Goal: Information Seeking & Learning: Learn about a topic

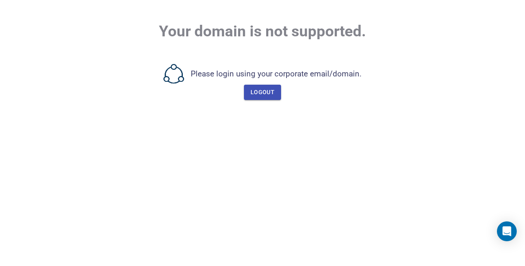
click at [269, 96] on span "Logout" at bounding box center [263, 92] width 24 height 10
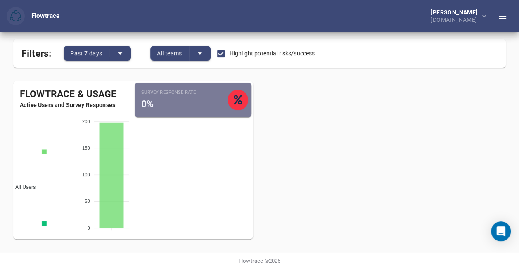
scroll to position [75, 0]
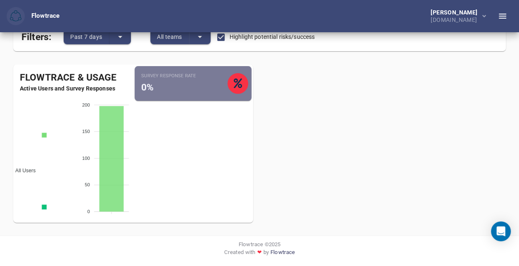
click at [337, 180] on div "Flowtrace & Usage Active Users and Survey Responses All Users Active Employees …" at bounding box center [260, 147] width 506 height 178
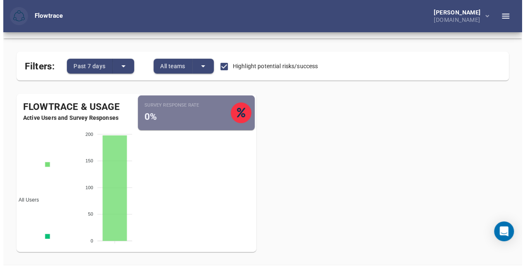
scroll to position [0, 0]
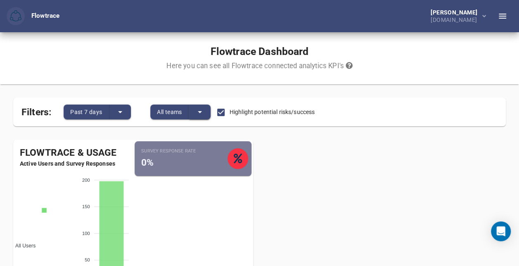
click at [203, 114] on icon "split button" at bounding box center [200, 112] width 10 height 10
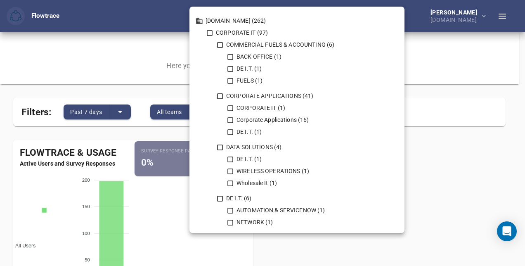
click at [440, 185] on div at bounding box center [262, 133] width 525 height 266
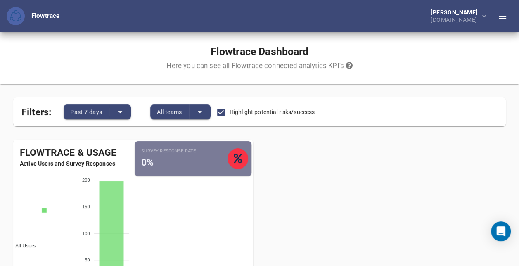
click at [18, 10] on img "button" at bounding box center [16, 16] width 12 height 12
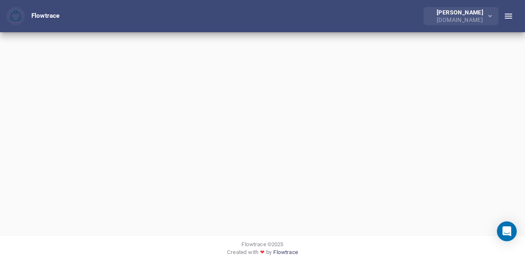
click at [483, 15] on div "[PERSON_NAME]" at bounding box center [462, 12] width 50 height 6
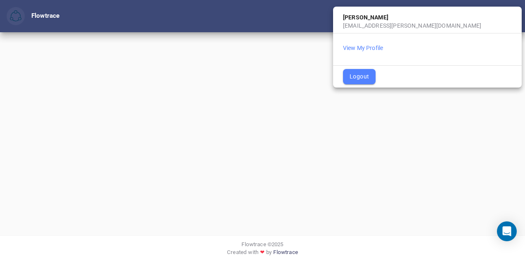
click at [484, 121] on div at bounding box center [262, 133] width 525 height 266
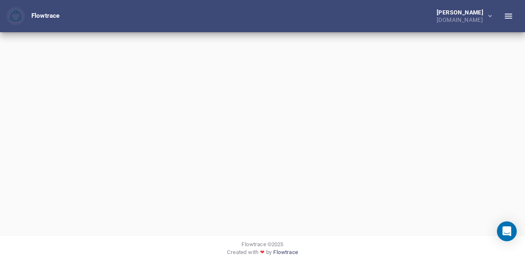
click at [506, 19] on icon "button" at bounding box center [509, 16] width 10 height 10
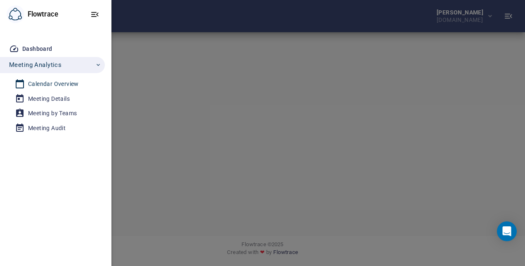
click at [43, 81] on div "Calendar Overview" at bounding box center [53, 84] width 51 height 10
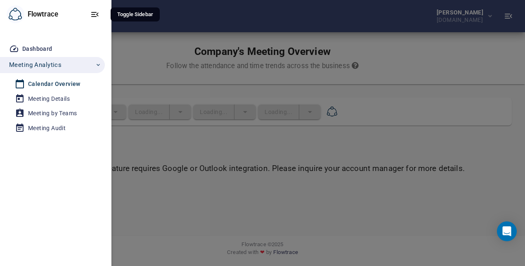
click at [95, 15] on icon "button" at bounding box center [95, 14] width 10 height 10
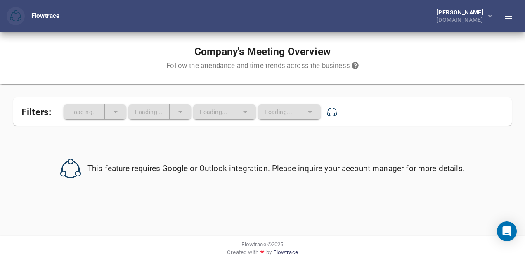
click at [505, 14] on icon "button" at bounding box center [508, 16] width 7 height 5
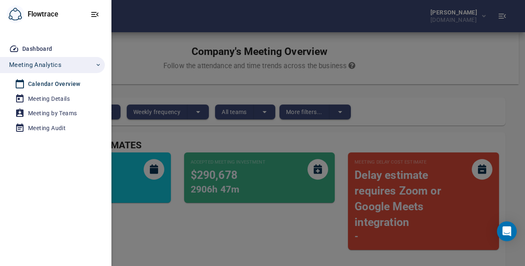
click at [507, 14] on div at bounding box center [262, 133] width 525 height 266
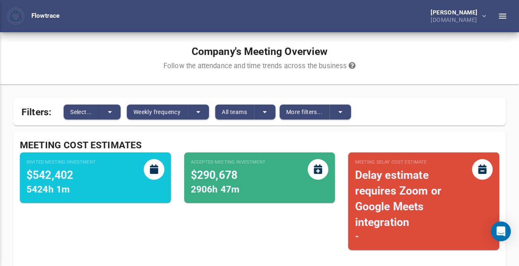
click at [401, 136] on div at bounding box center [259, 133] width 519 height 266
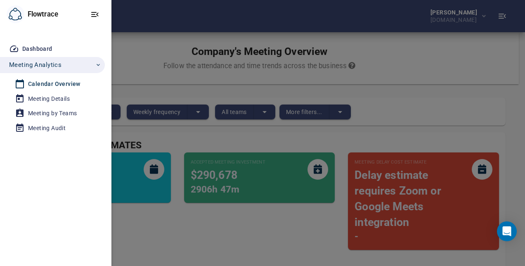
click at [406, 129] on div at bounding box center [262, 133] width 525 height 266
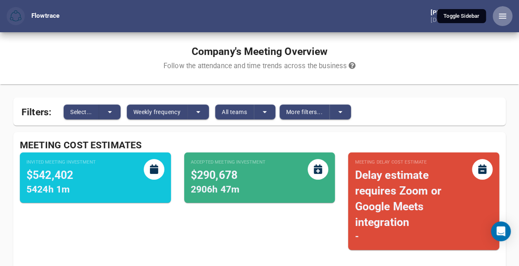
click at [506, 14] on icon "button" at bounding box center [503, 16] width 10 height 10
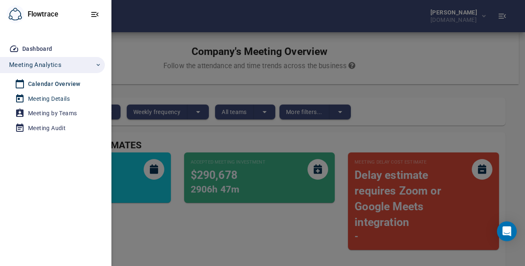
drag, startPoint x: 506, startPoint y: 14, endPoint x: 53, endPoint y: 102, distance: 461.7
click at [53, 102] on div "Meeting Details" at bounding box center [49, 99] width 42 height 10
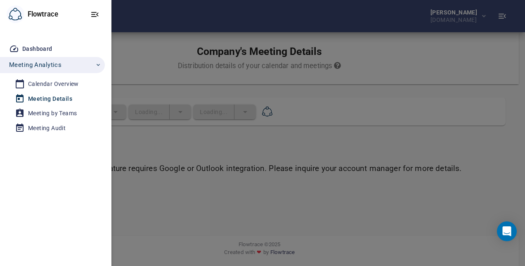
click at [332, 92] on div at bounding box center [262, 133] width 525 height 266
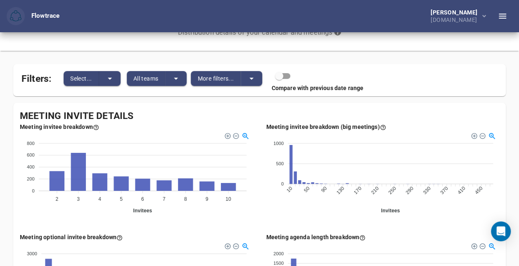
scroll to position [83, 0]
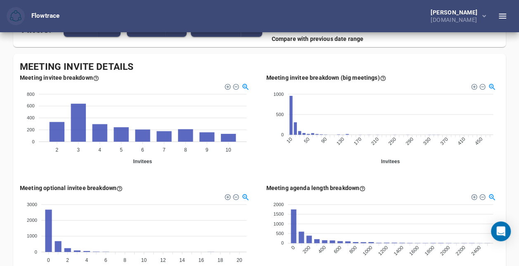
click at [260, 168] on div "Meeting invitee breakdown (big meetings) 1000 1000 500 500 0 0 10 10 50 50 90 9…" at bounding box center [383, 122] width 246 height 110
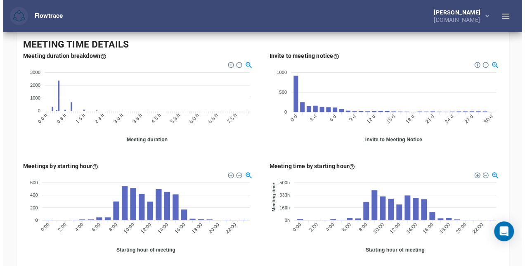
scroll to position [330, 0]
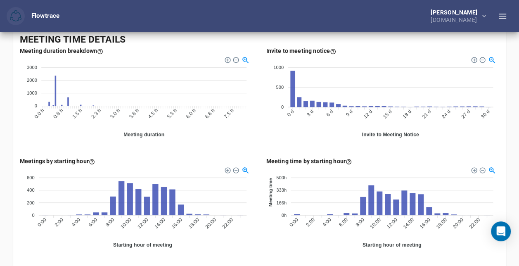
click at [499, 23] on button "button" at bounding box center [503, 16] width 20 height 20
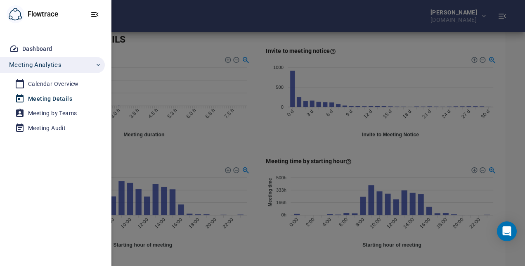
drag, startPoint x: 502, startPoint y: 19, endPoint x: 502, endPoint y: 14, distance: 5.0
click at [502, 14] on div at bounding box center [262, 133] width 525 height 266
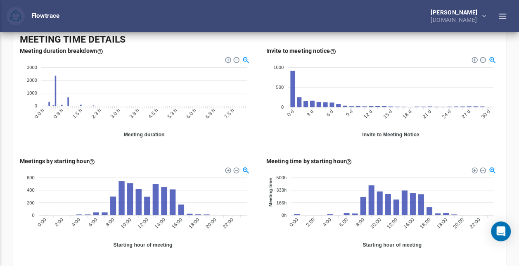
click at [502, 14] on div at bounding box center [259, 133] width 519 height 266
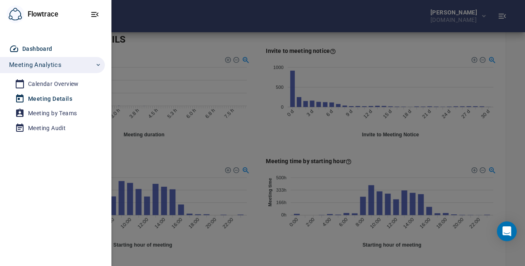
click at [47, 53] on div "Dashboard" at bounding box center [37, 49] width 30 height 10
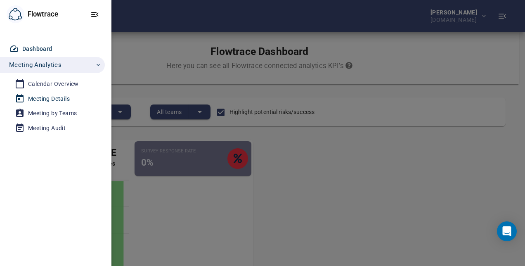
click at [56, 97] on div "Meeting Details" at bounding box center [49, 99] width 42 height 10
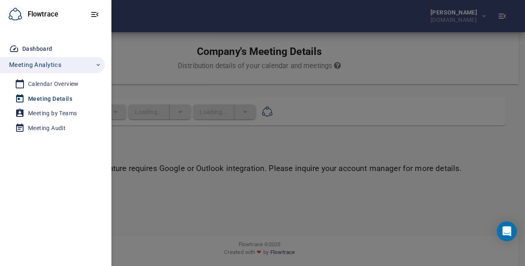
click at [100, 68] on span "Meeting Analytics" at bounding box center [55, 64] width 92 height 11
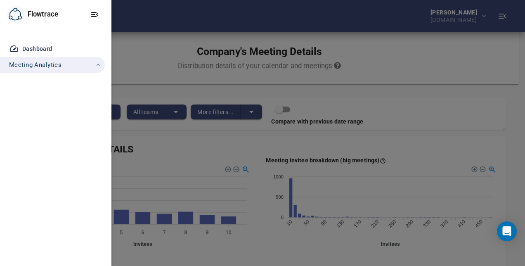
click at [99, 67] on icon "button" at bounding box center [98, 65] width 7 height 7
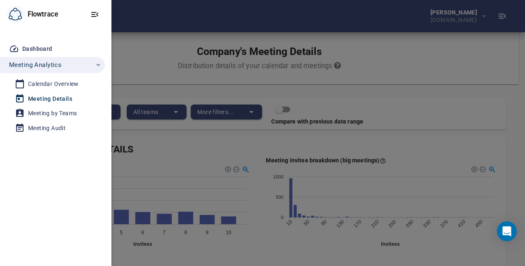
drag, startPoint x: 41, startPoint y: 15, endPoint x: 196, endPoint y: 8, distance: 155.0
click at [196, 8] on div at bounding box center [262, 133] width 525 height 266
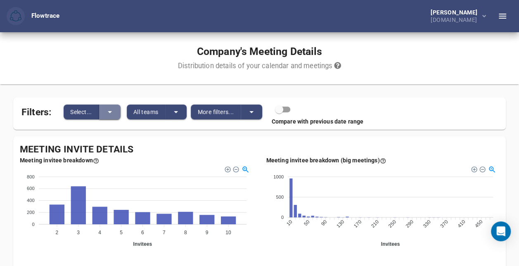
click at [113, 111] on icon "split button" at bounding box center [110, 112] width 10 height 10
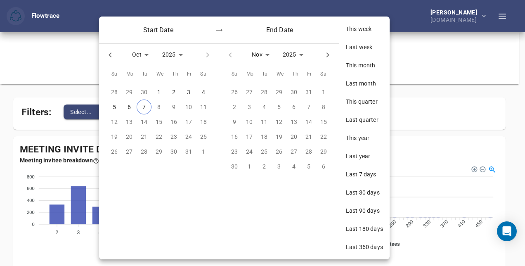
click at [73, 56] on div at bounding box center [262, 133] width 525 height 266
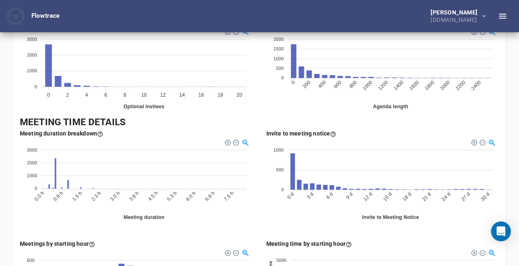
scroll to position [206, 0]
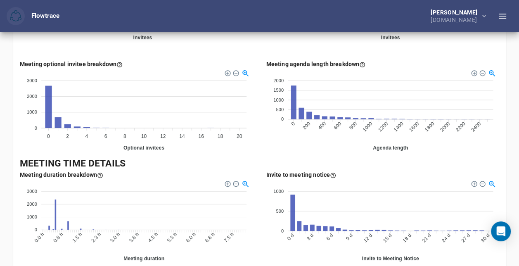
click at [514, 153] on div "Company's Meeting Details Distribution details of your calendar and meetings Fi…" at bounding box center [259, 224] width 519 height 796
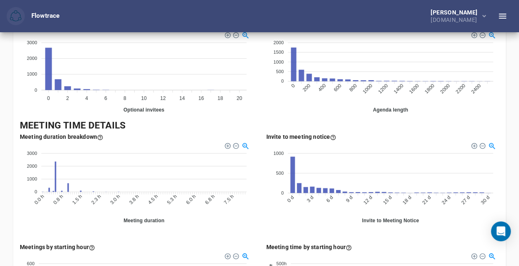
scroll to position [289, 0]
